Goal: Check status: Check status

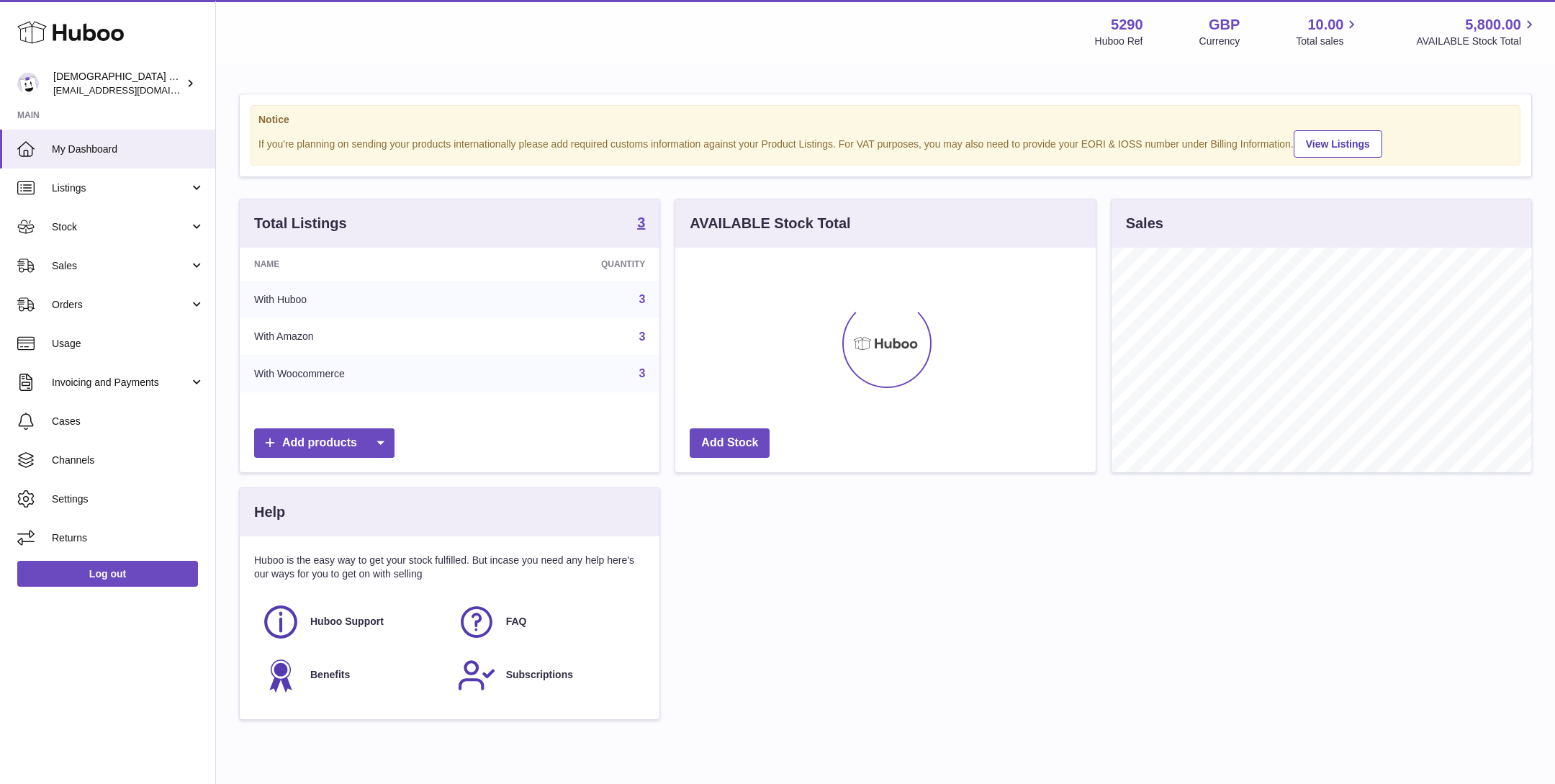
scroll to position [224, 420]
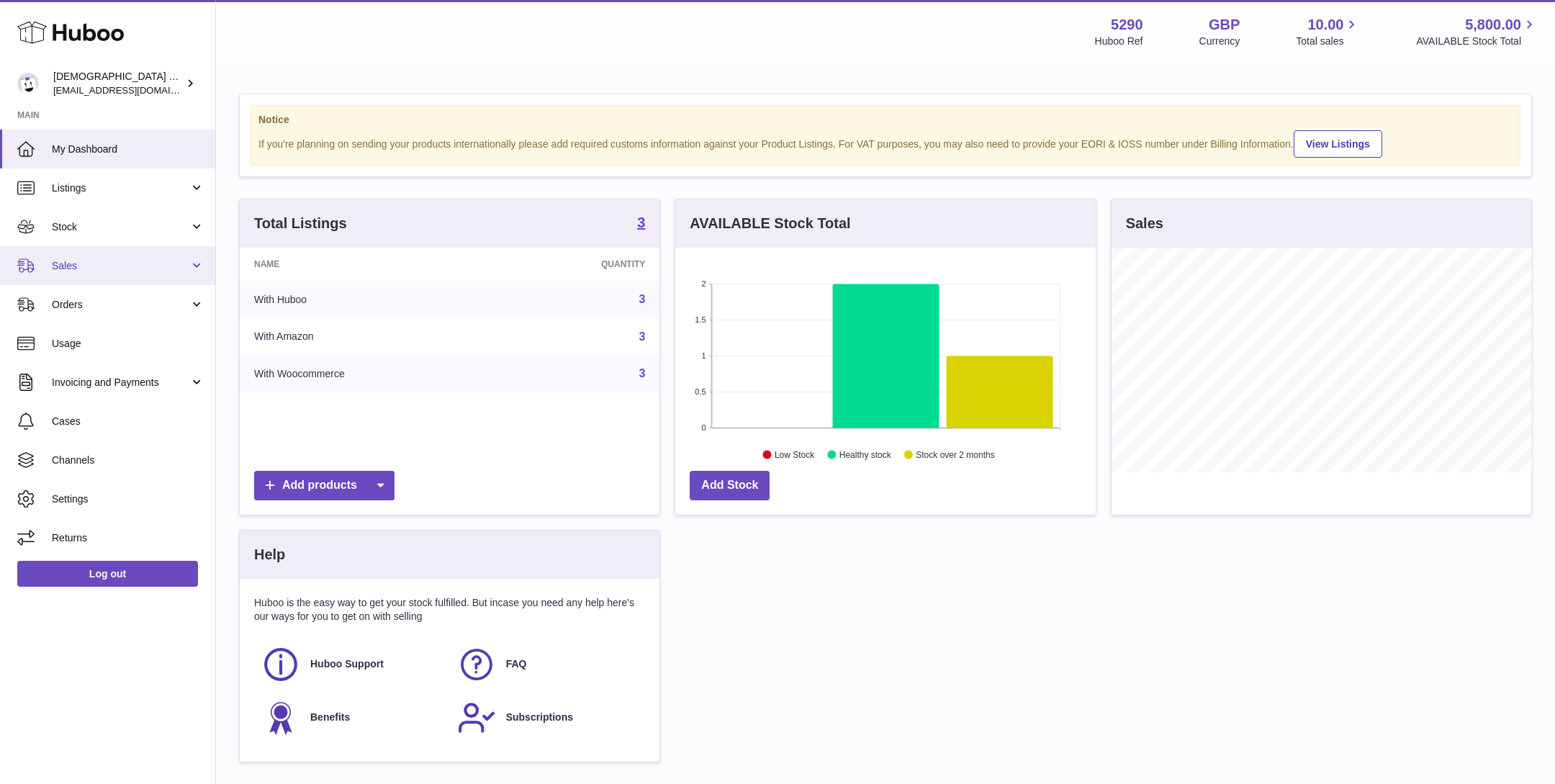
click at [116, 273] on link "Sales" at bounding box center [107, 266] width 215 height 39
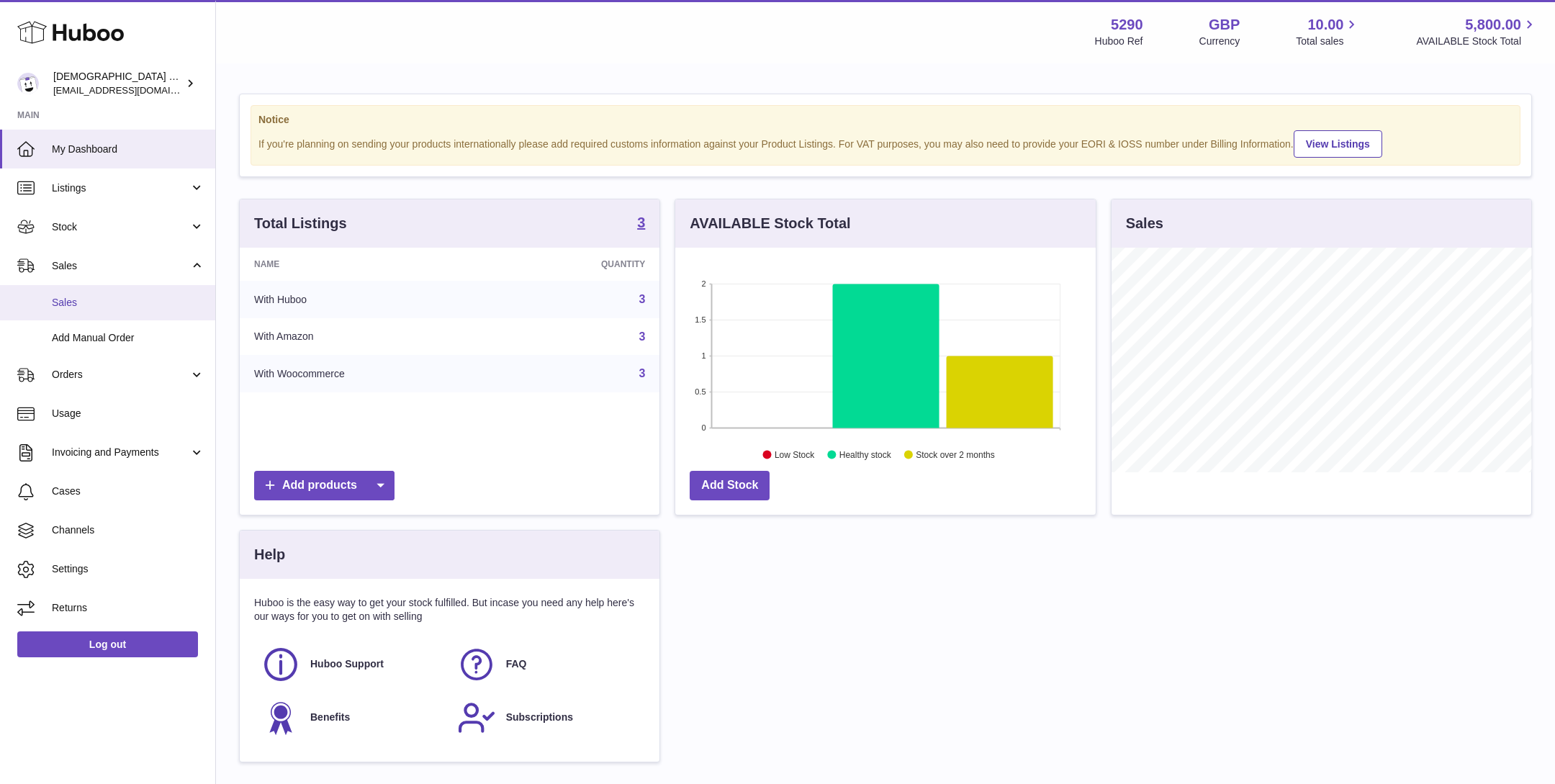
click at [116, 316] on link "Sales" at bounding box center [107, 303] width 215 height 35
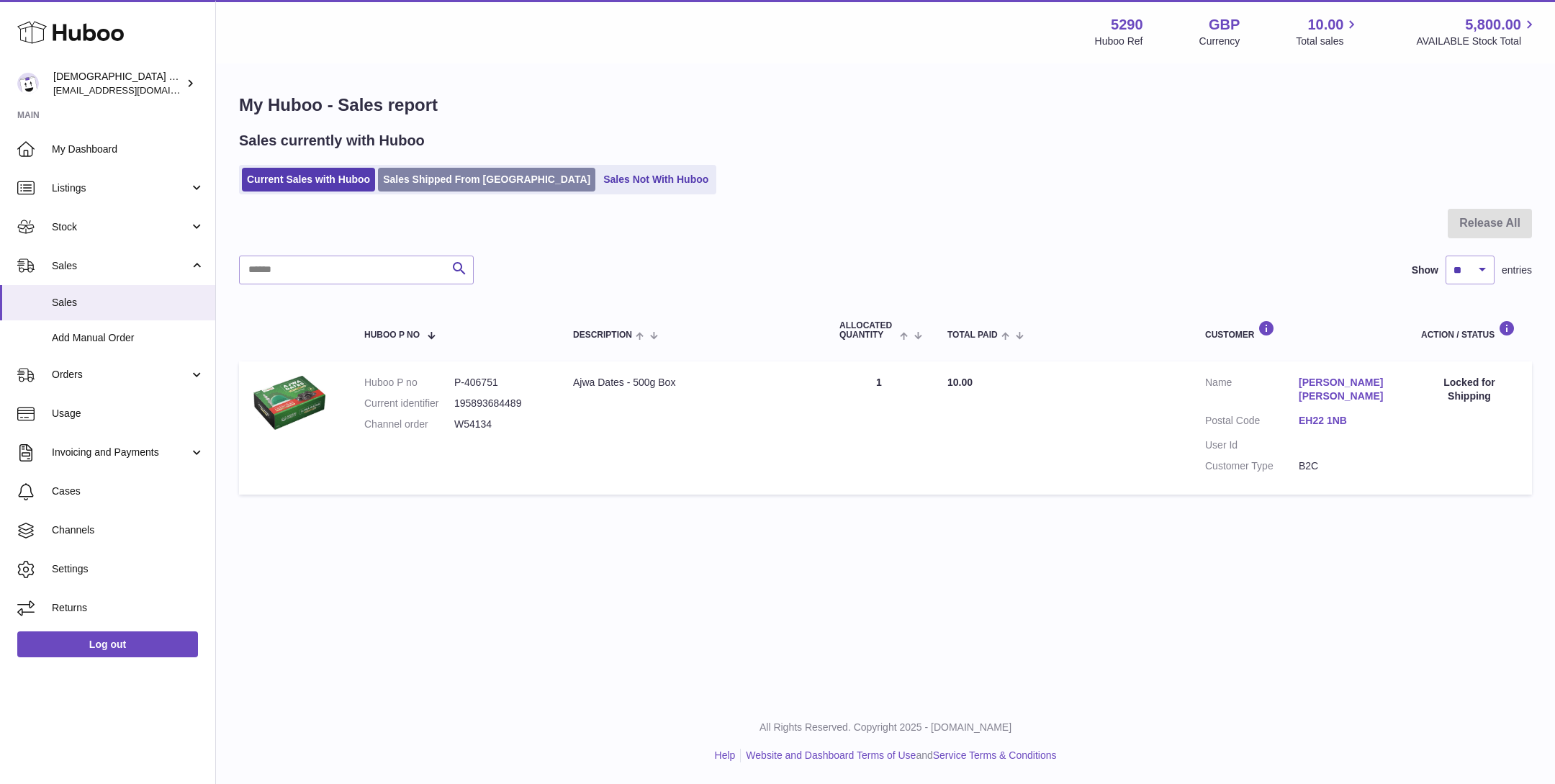
click at [454, 189] on link "Sales Shipped From [GEOGRAPHIC_DATA]" at bounding box center [487, 179] width 218 height 24
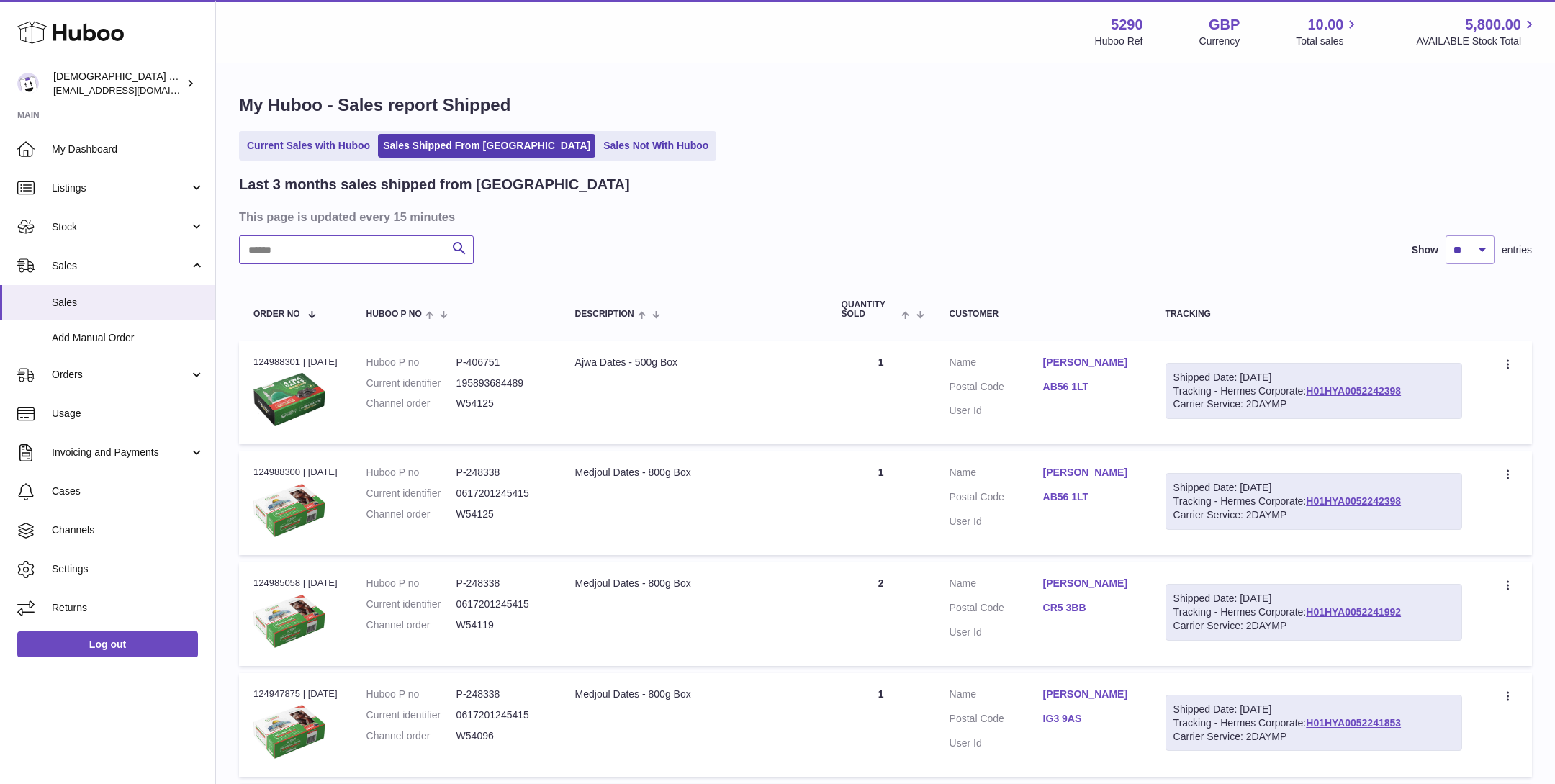
click at [335, 259] on input "text" at bounding box center [357, 249] width 235 height 29
paste input "********"
type input "********"
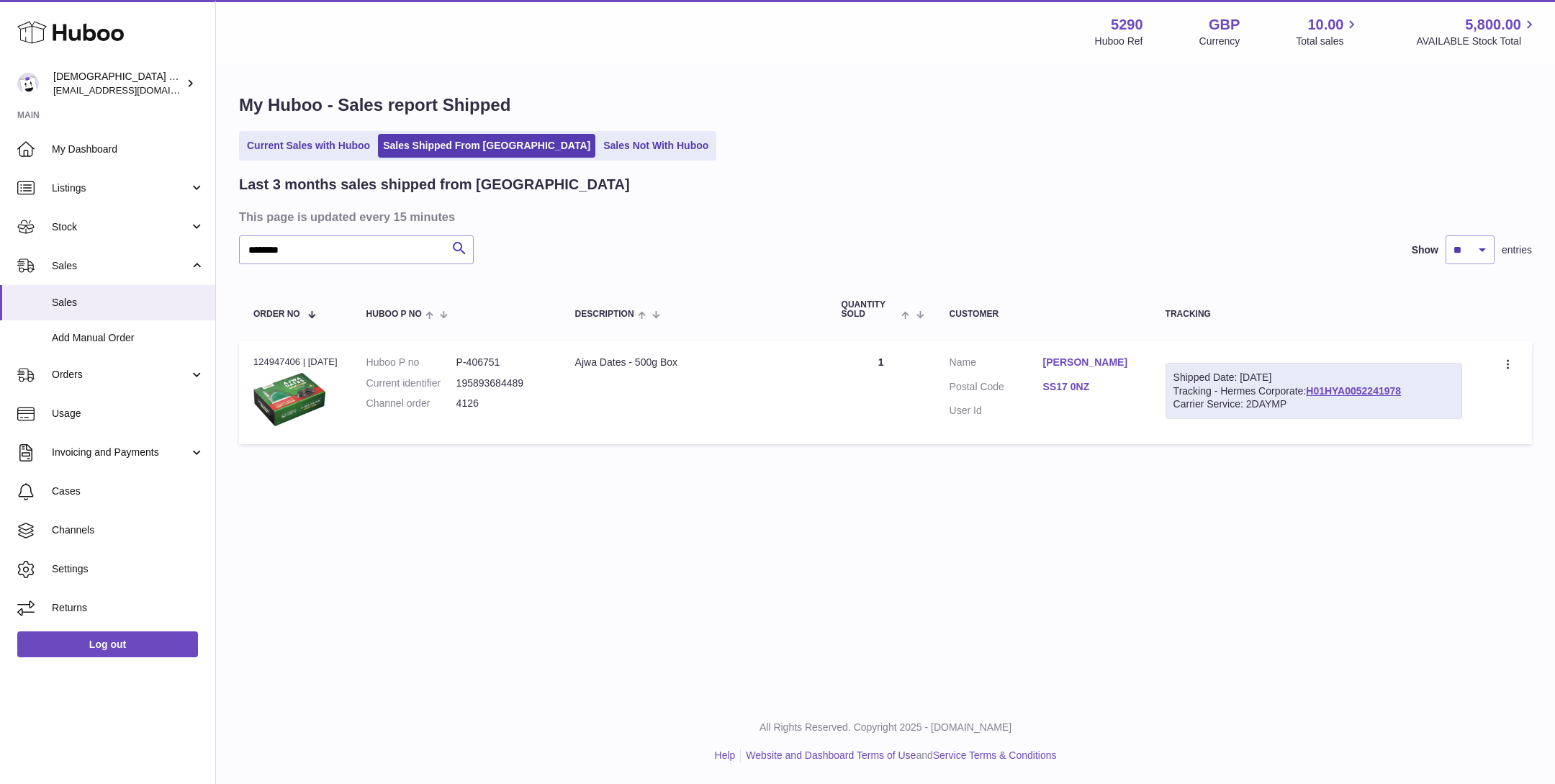
click at [1062, 356] on link "Georgina Garland" at bounding box center [1089, 363] width 94 height 14
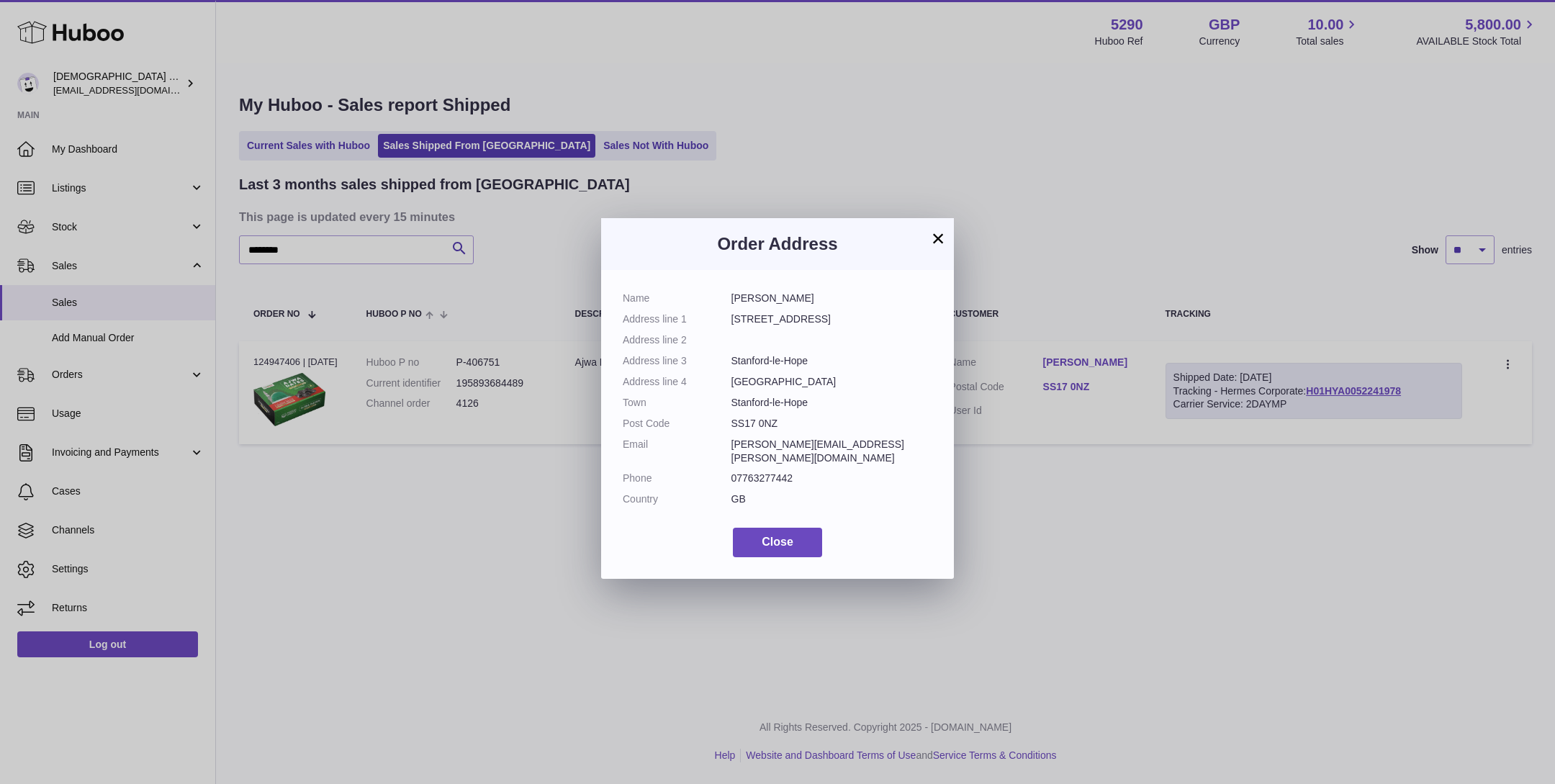
drag, startPoint x: 833, startPoint y: 424, endPoint x: 616, endPoint y: 302, distance: 248.9
click at [616, 302] on div "Name Georgina Garland Address line 1 16 Scratton Road Address line 2 Address li…" at bounding box center [777, 424] width 353 height 309
copy dl "Name Georgina Garland Address line 1 16 Scratton Road Address line 2 Address li…"
